Goal: Check status: Check status

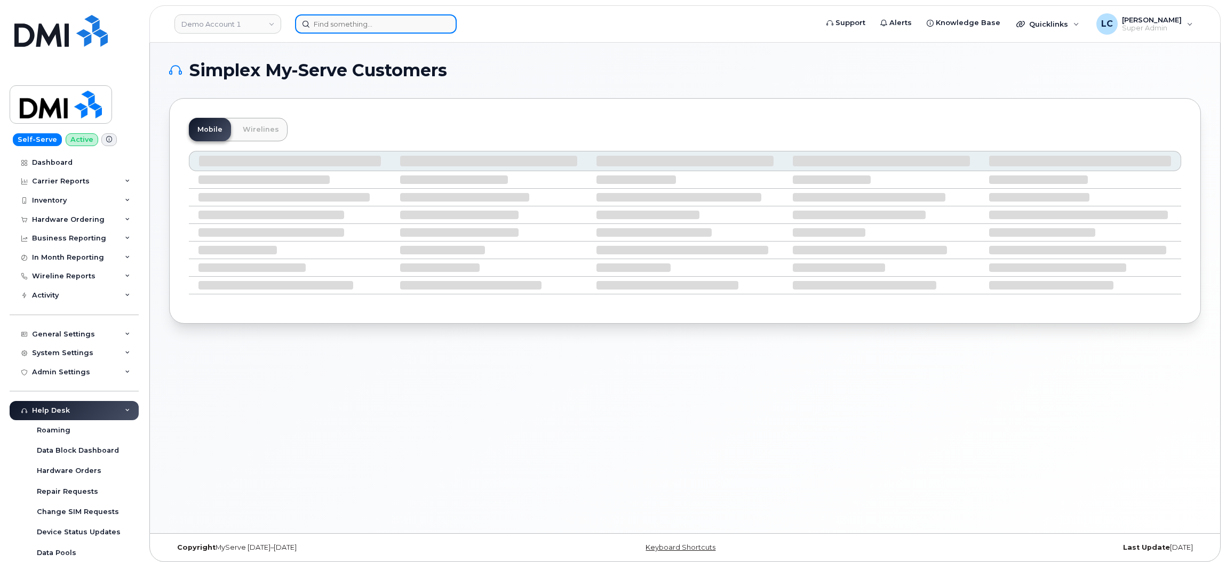
click at [347, 27] on input at bounding box center [376, 23] width 162 height 19
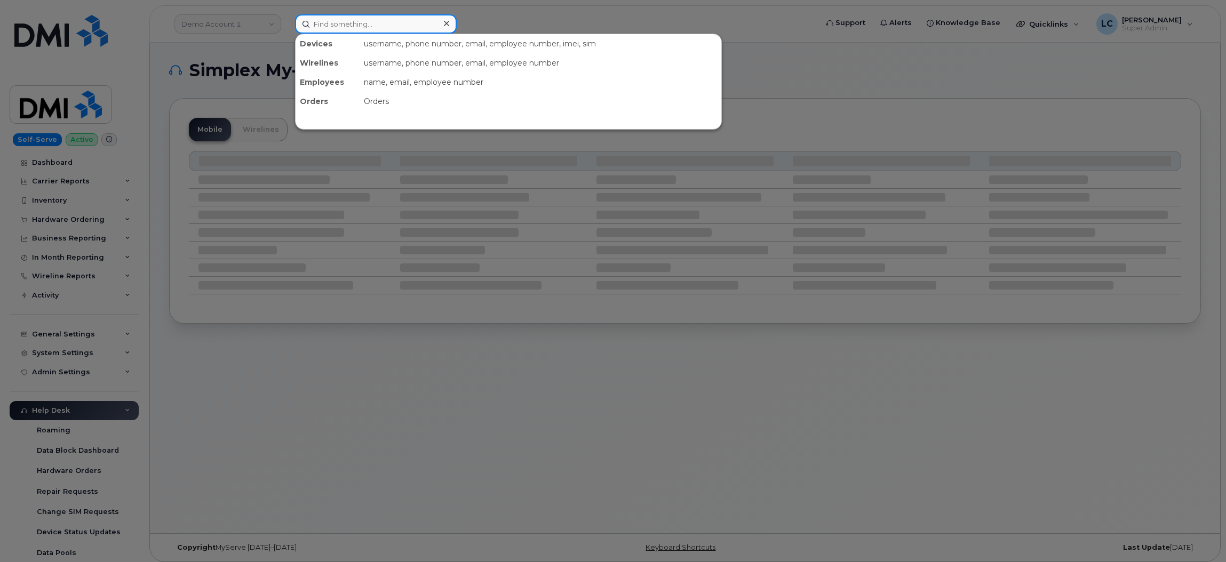
paste input "4162992575"
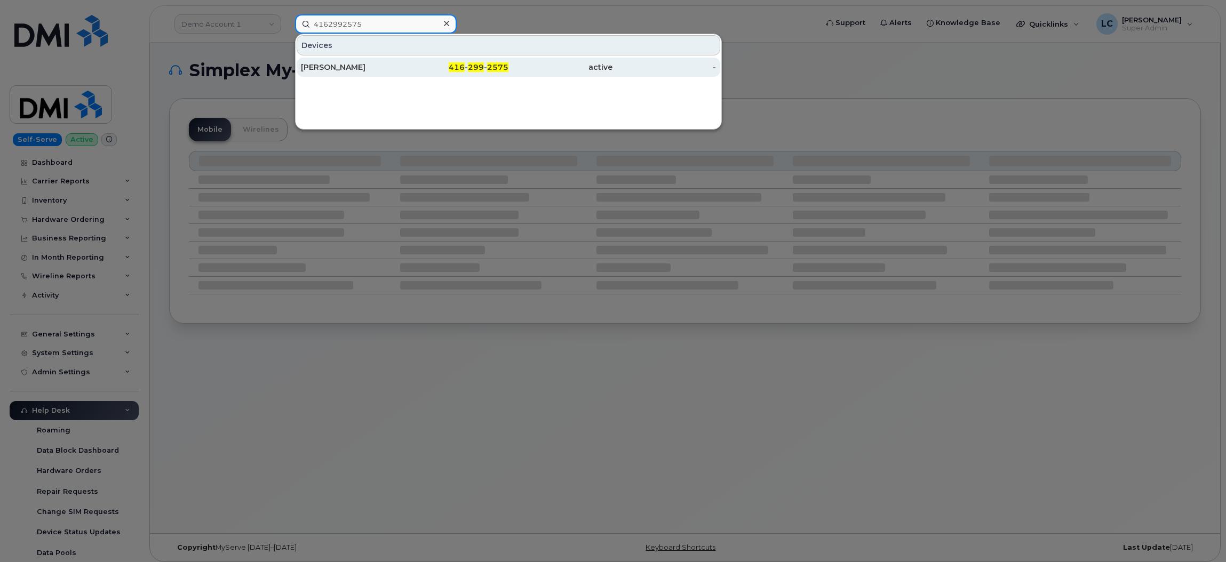
type input "4162992575"
click at [384, 63] on div "[PERSON_NAME]" at bounding box center [353, 67] width 104 height 11
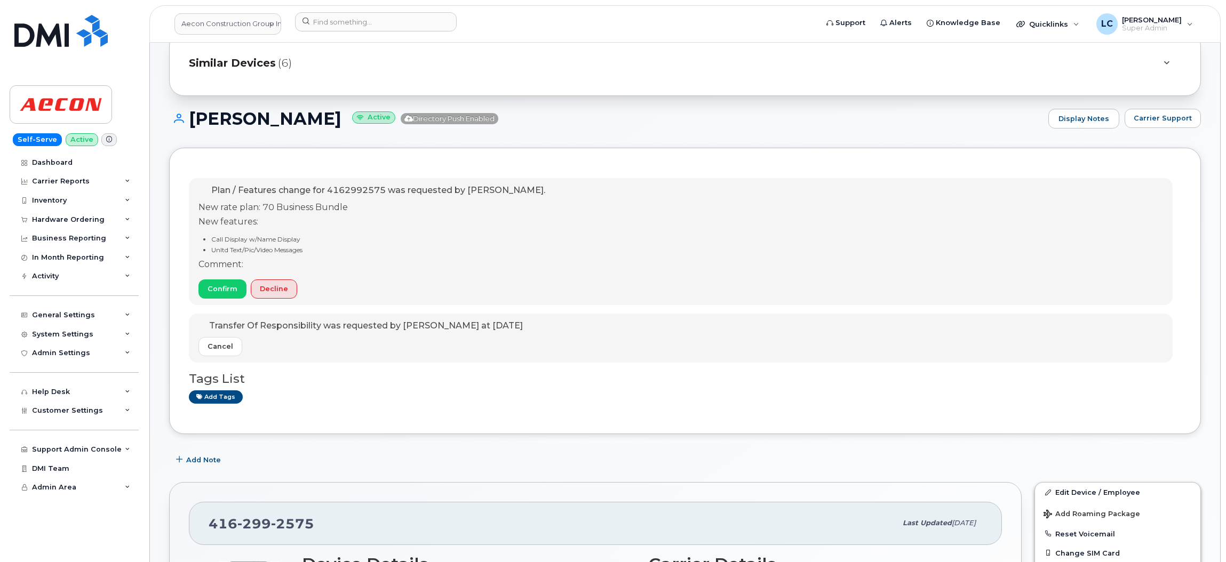
scroll to position [98, 0]
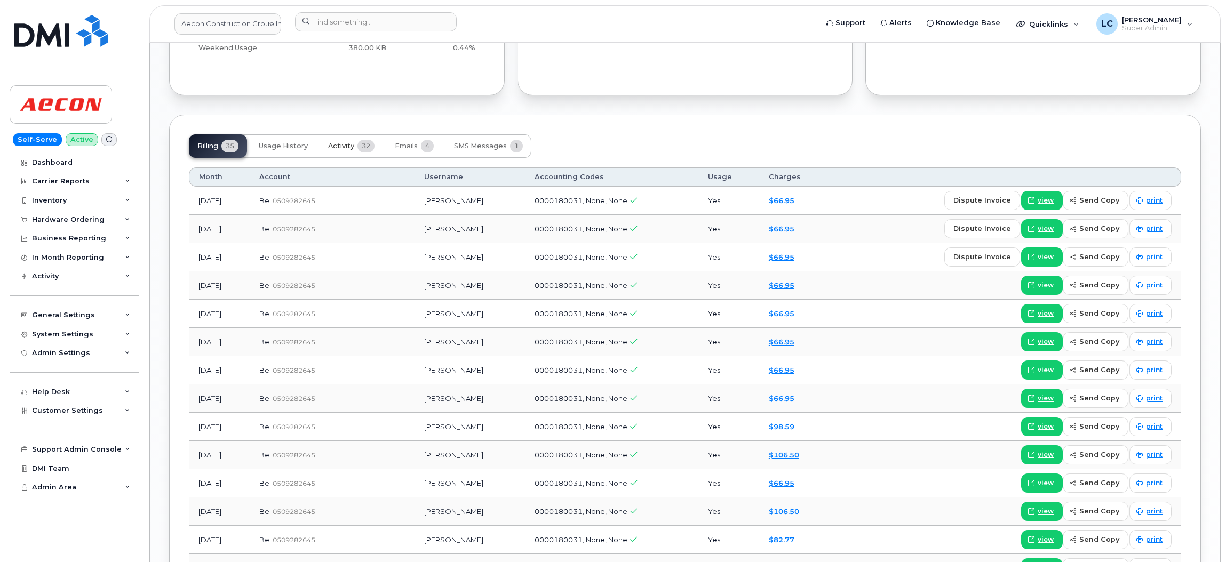
click at [347, 153] on button "Activity 32" at bounding box center [352, 145] width 64 height 23
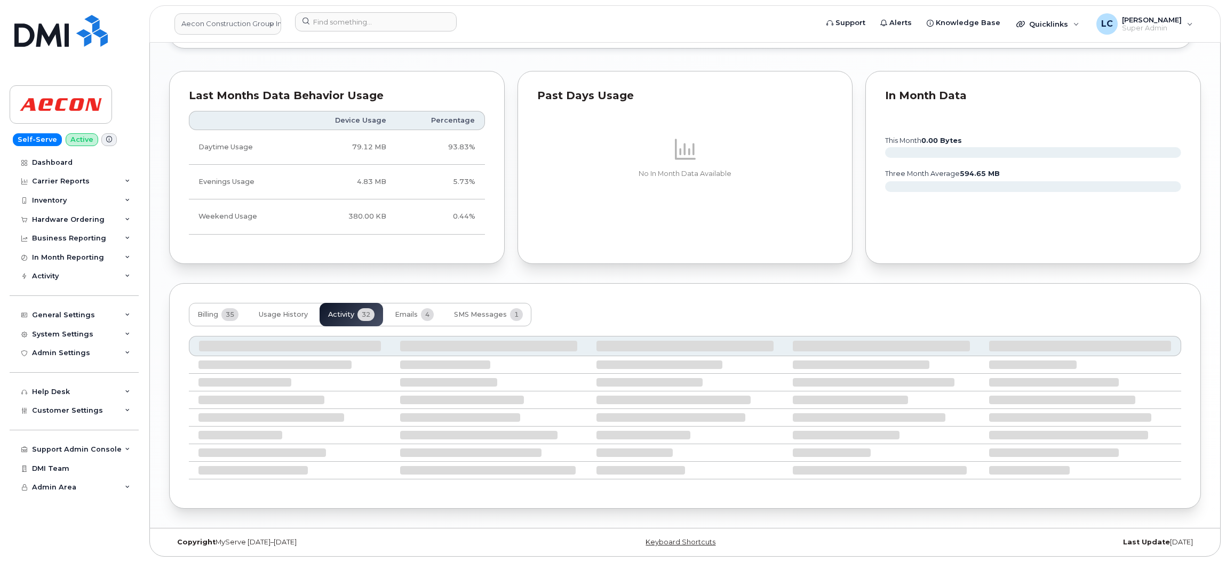
scroll to position [1437, 0]
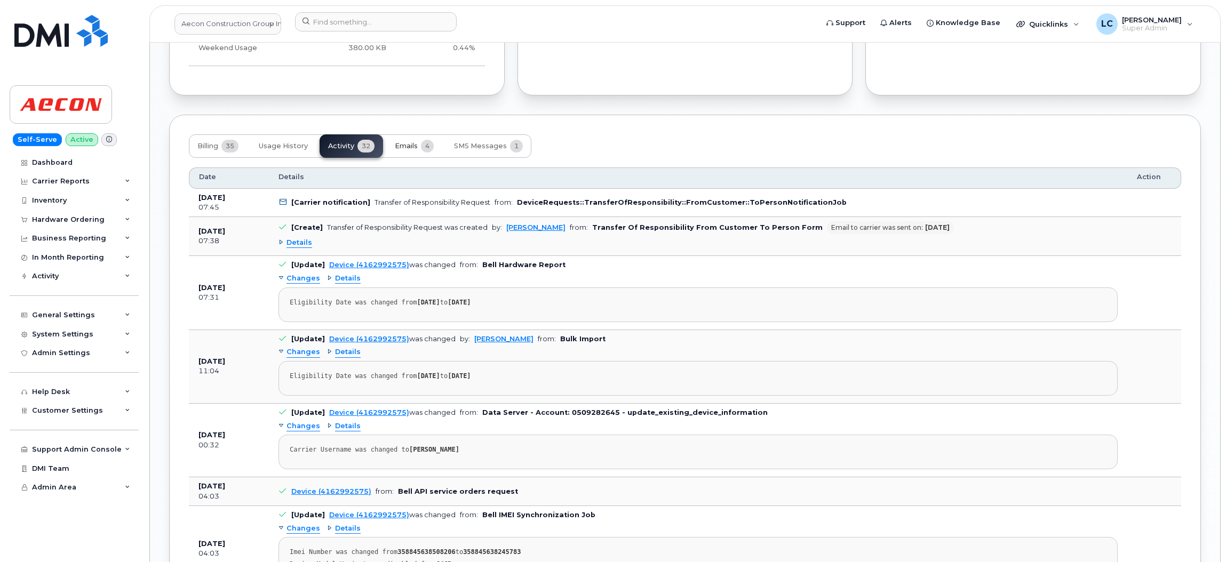
click at [414, 147] on span "Emails" at bounding box center [406, 146] width 23 height 9
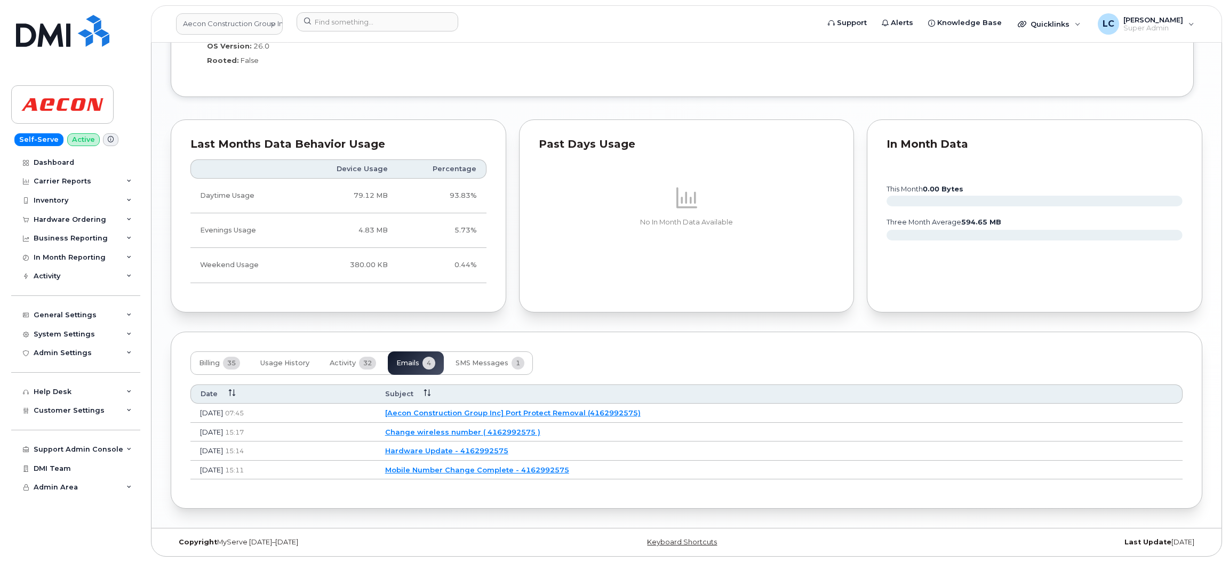
scroll to position [1224, 0]
click at [639, 415] on link "[Aecon Construction Group Inc] Port Protect Removal (4162992575)" at bounding box center [512, 413] width 256 height 9
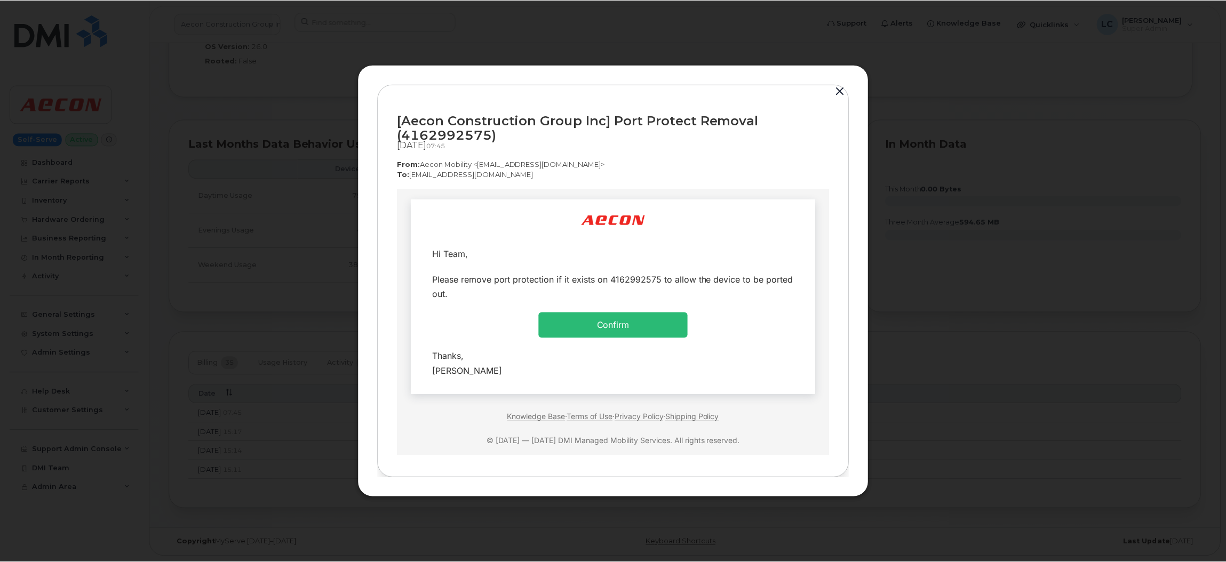
scroll to position [0, 0]
click at [844, 89] on button "button" at bounding box center [842, 91] width 16 height 15
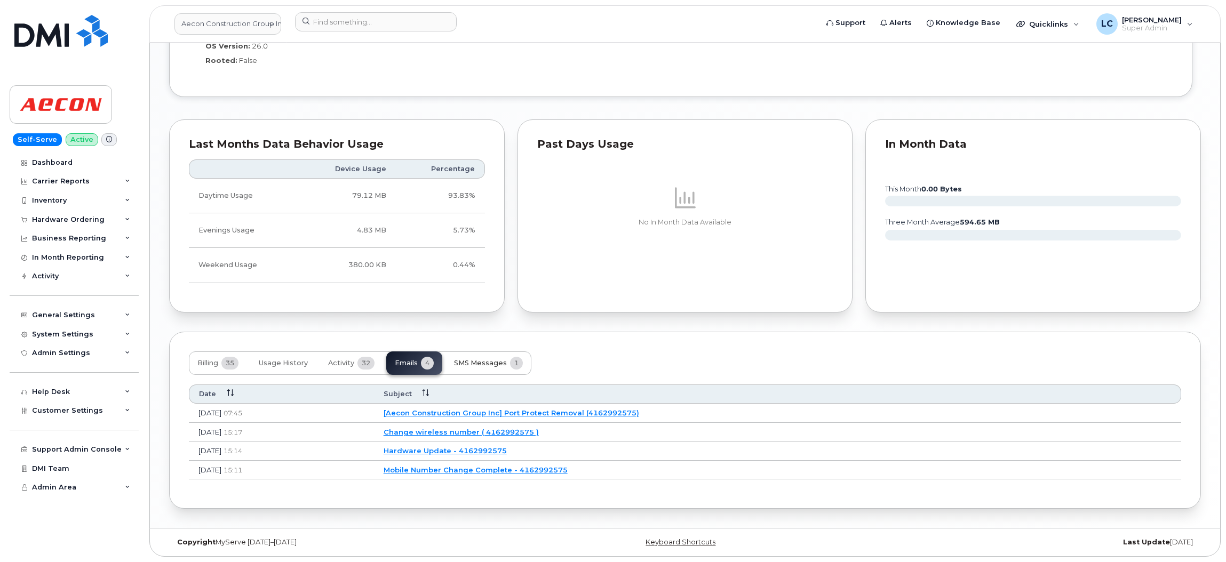
click at [501, 364] on span "SMS Messages" at bounding box center [480, 363] width 53 height 9
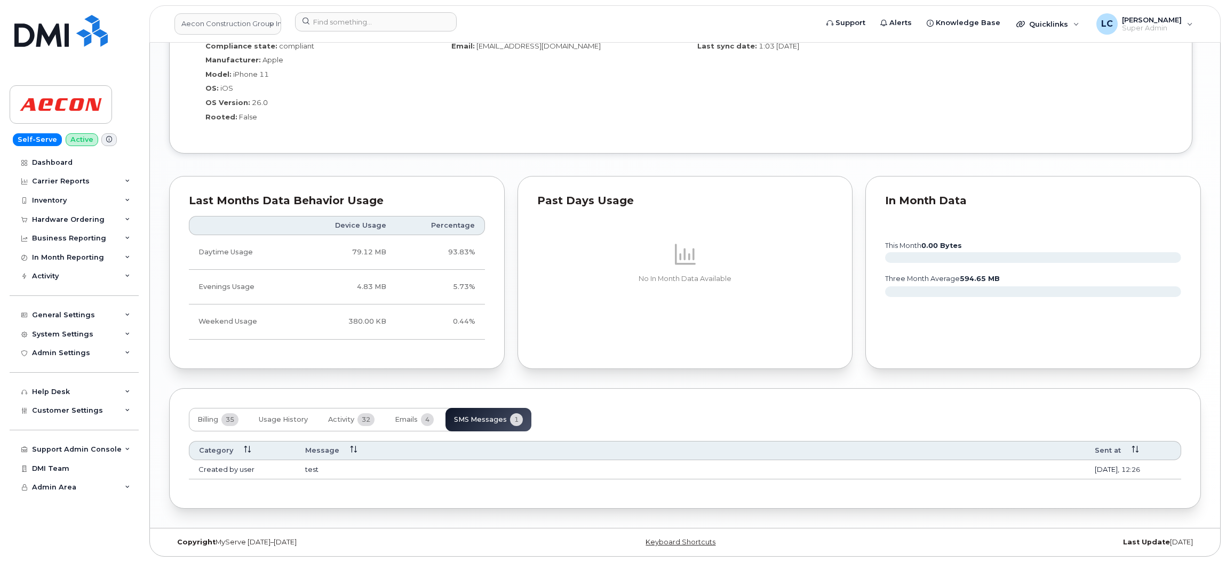
scroll to position [1165, 0]
click at [418, 427] on button "Emails 4" at bounding box center [414, 419] width 56 height 23
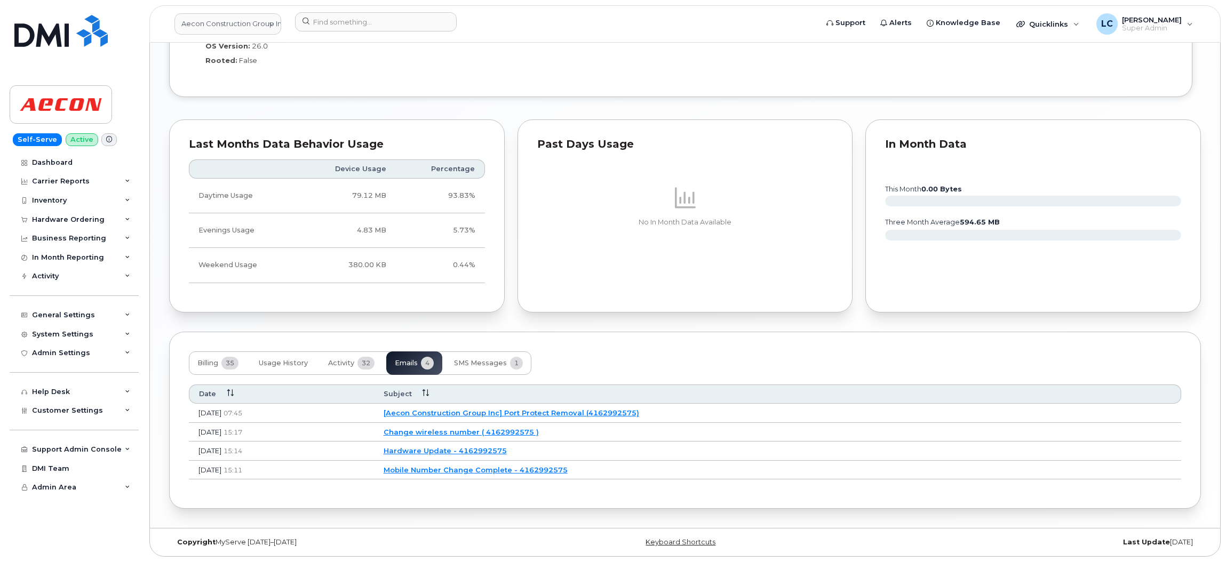
scroll to position [1223, 0]
click at [342, 359] on span "Activity" at bounding box center [341, 363] width 26 height 9
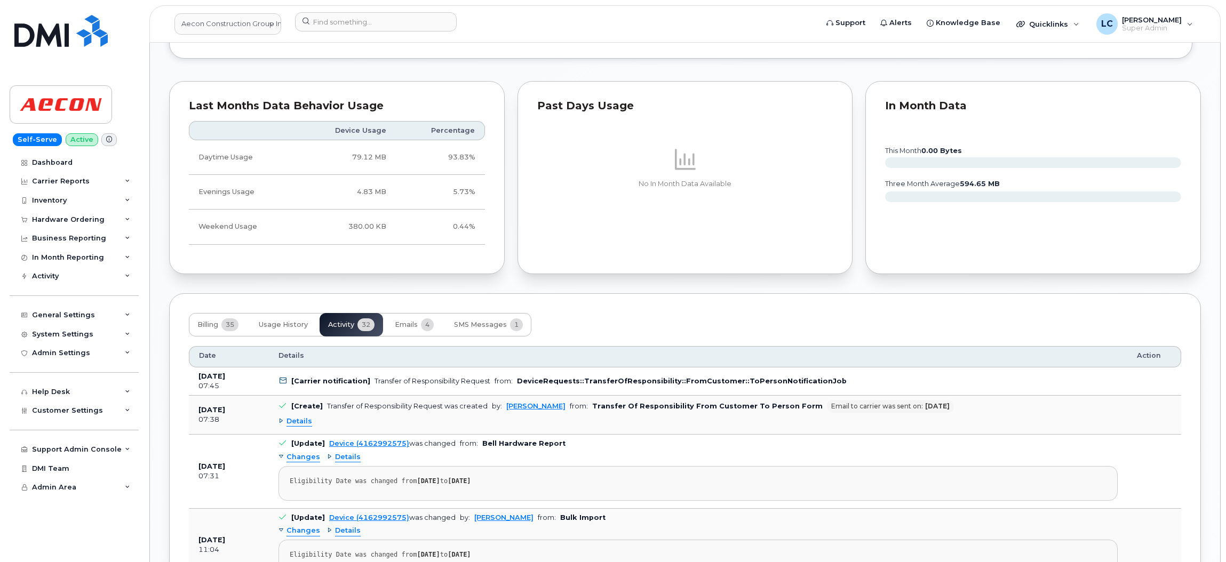
scroll to position [1268, 0]
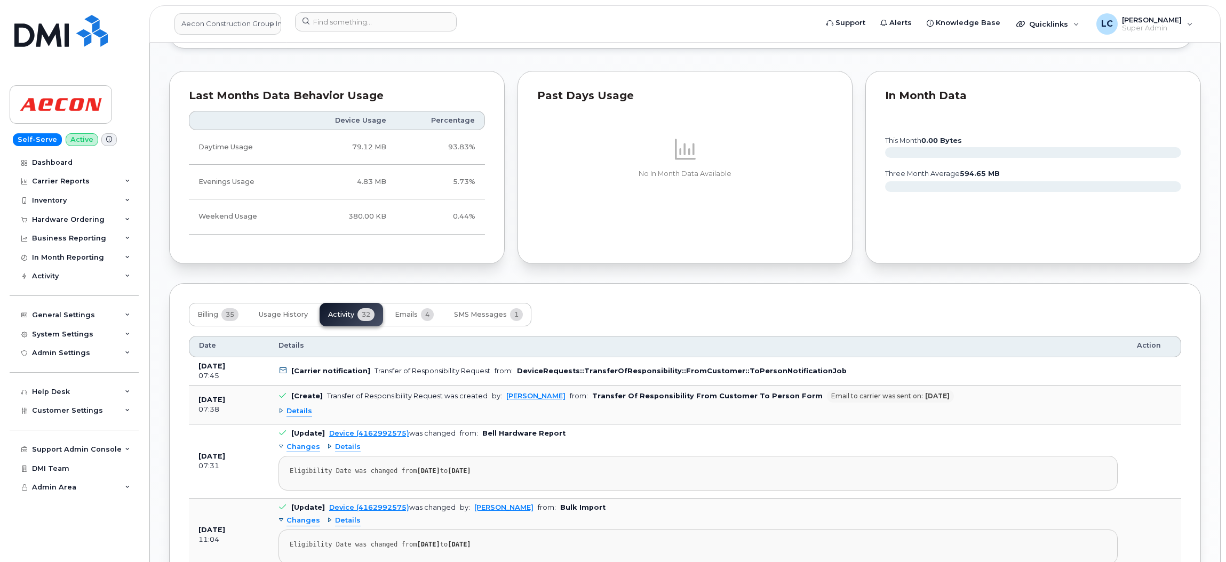
click at [292, 416] on span "Details" at bounding box center [300, 412] width 26 height 10
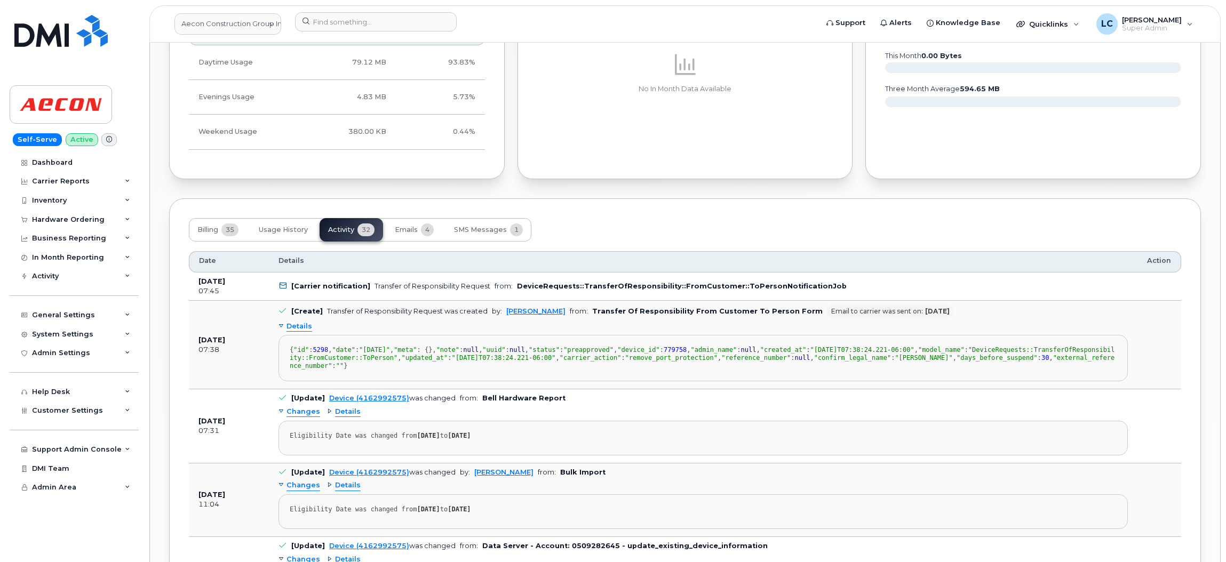
scroll to position [1354, 0]
